Goal: Navigation & Orientation: Find specific page/section

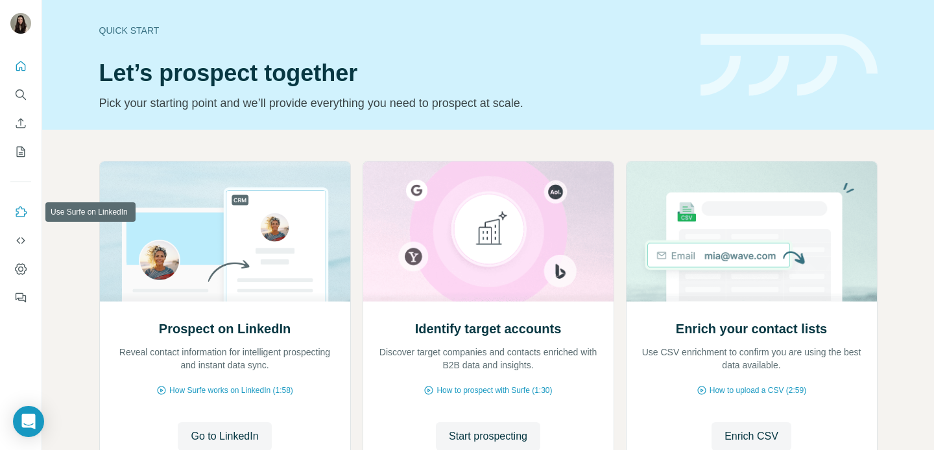
click at [20, 211] on icon "Use Surfe on LinkedIn" at bounding box center [20, 212] width 13 height 13
click at [29, 248] on button "Use Surfe API" at bounding box center [20, 240] width 21 height 23
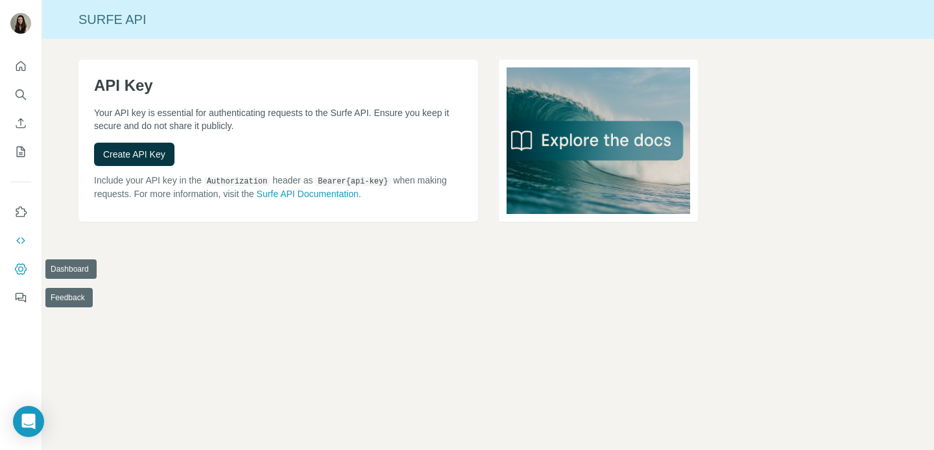
click at [25, 258] on button "Dashboard" at bounding box center [20, 268] width 21 height 23
